Goal: Find specific page/section: Find specific page/section

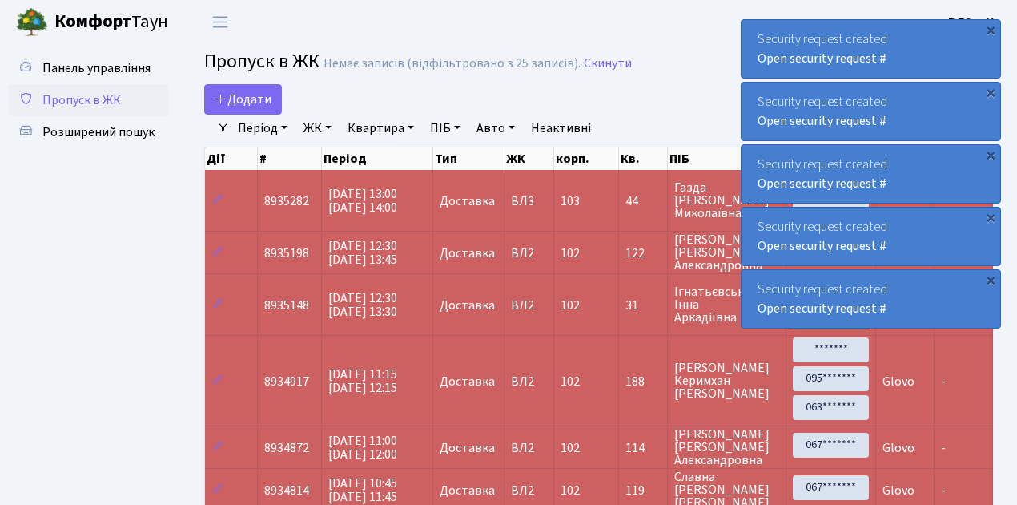
select select "25"
click at [101, 101] on span "Пропуск в ЖК" at bounding box center [81, 100] width 78 height 18
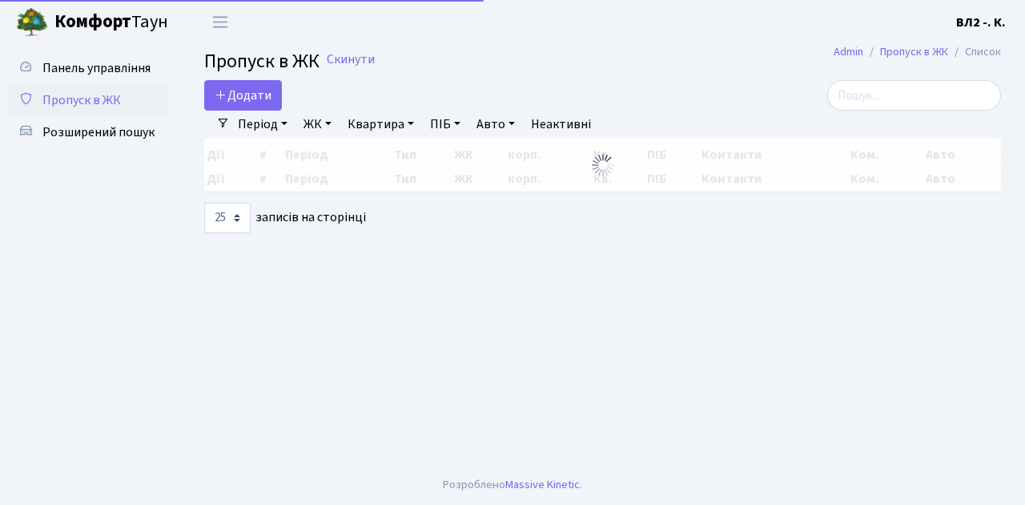
select select "25"
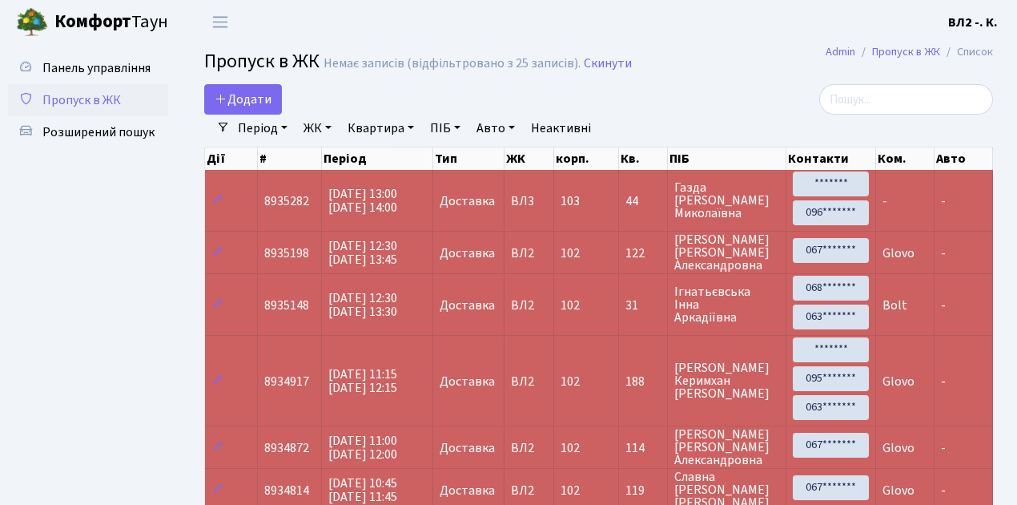
click at [82, 100] on span "Пропуск в ЖК" at bounding box center [81, 100] width 78 height 18
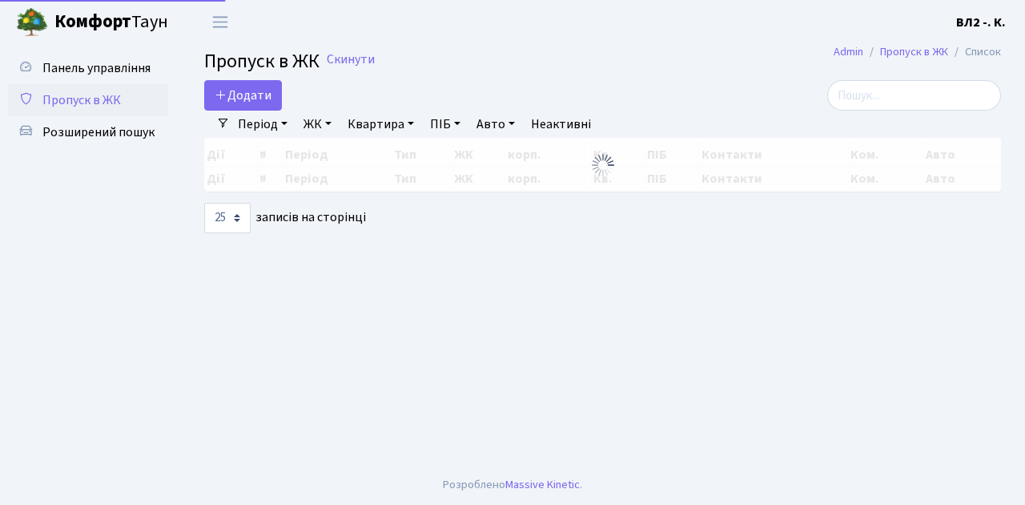
select select "25"
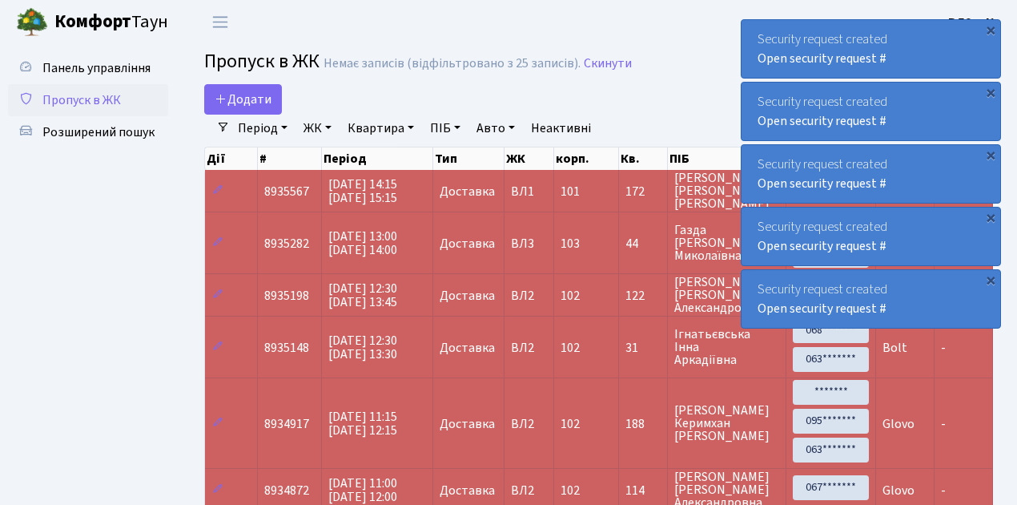
click at [94, 103] on span "Пропуск в ЖК" at bounding box center [81, 100] width 78 height 18
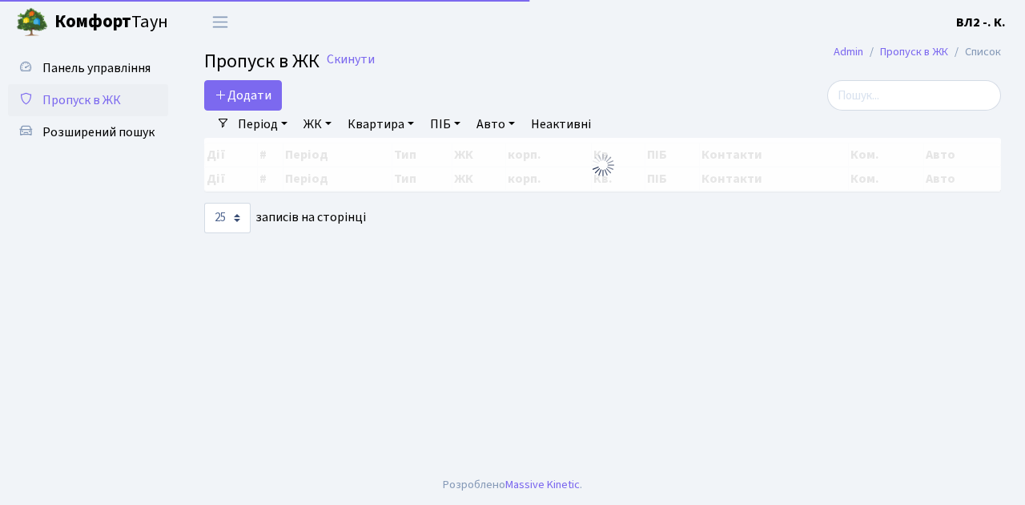
select select "25"
